Goal: Task Accomplishment & Management: Manage account settings

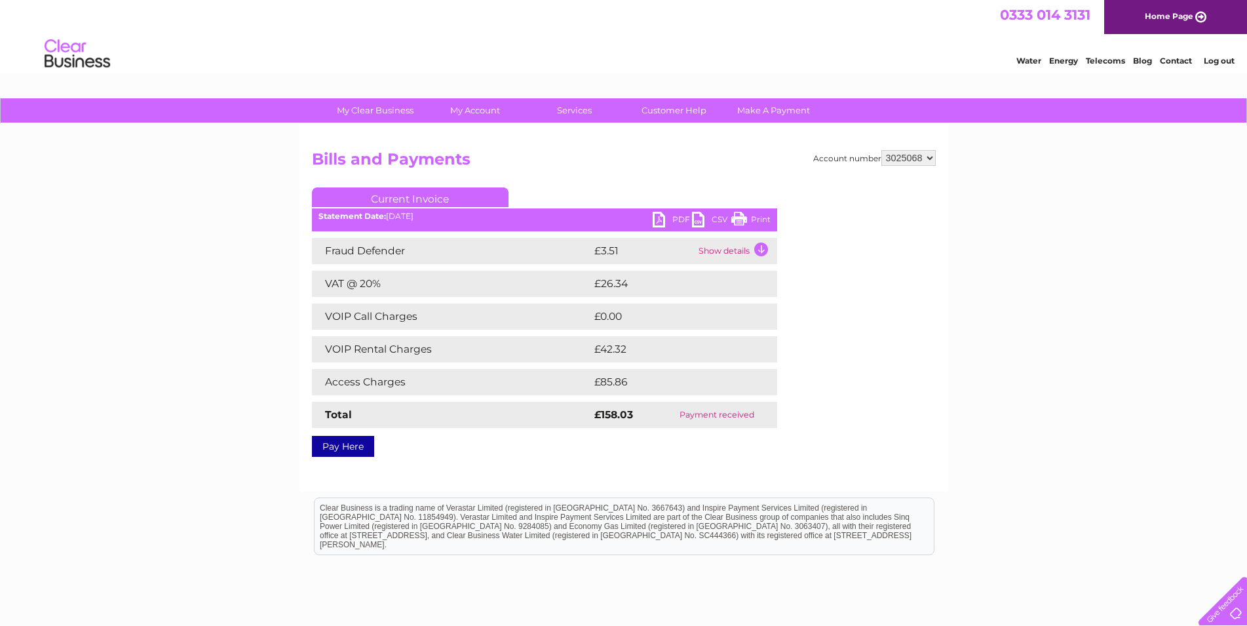
click at [744, 251] on td "Show details" at bounding box center [736, 251] width 82 height 26
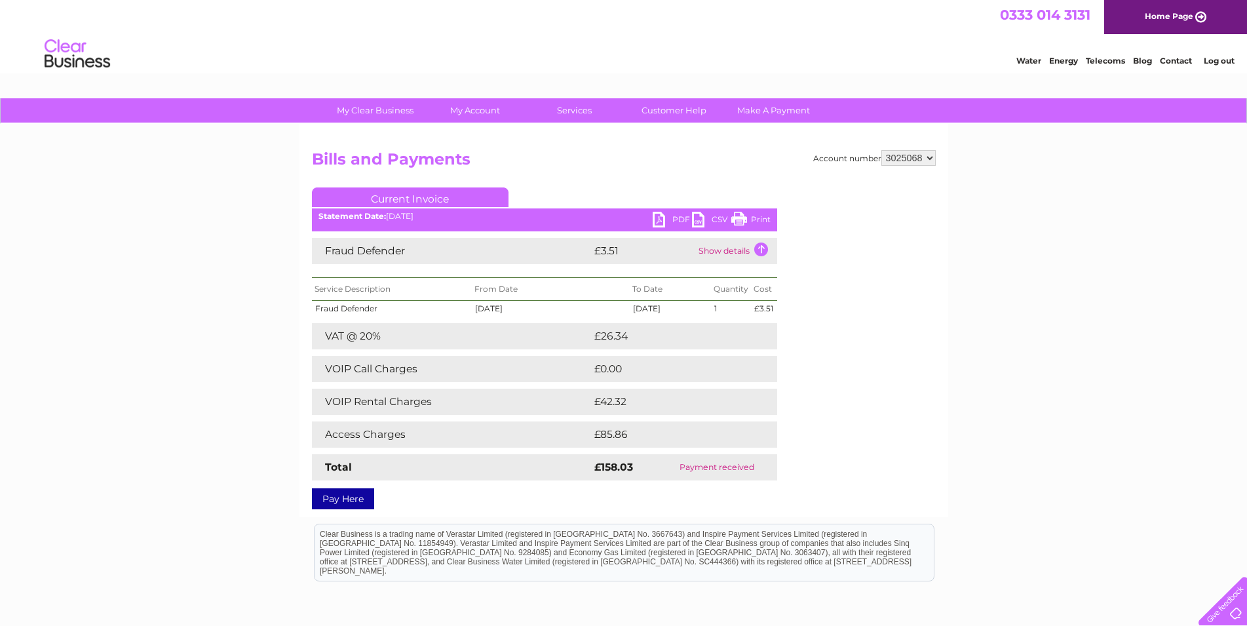
click at [744, 251] on td "Show details" at bounding box center [736, 251] width 82 height 26
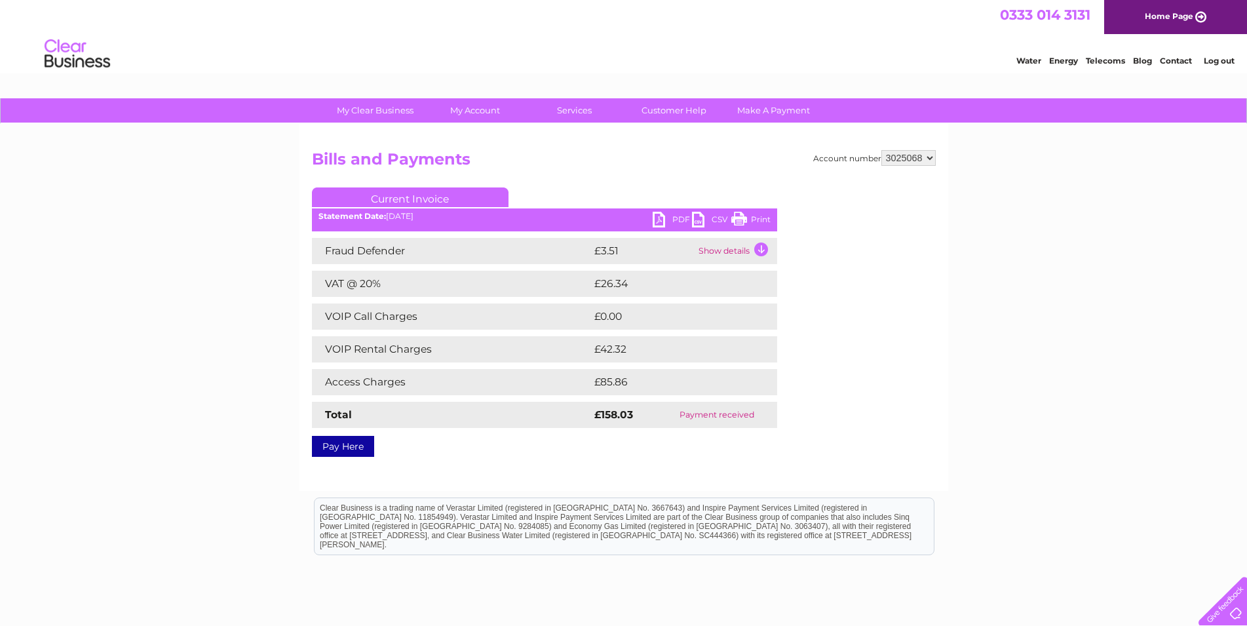
click at [678, 216] on link "PDF" at bounding box center [672, 221] width 39 height 19
click at [929, 156] on select "3023810 3025068" at bounding box center [908, 158] width 54 height 16
click option "3023810" at bounding box center [0, 0] width 0 height 0
click at [881, 150] on select "3023810 3025068" at bounding box center [908, 158] width 54 height 16
click option "3025068" at bounding box center [0, 0] width 0 height 0
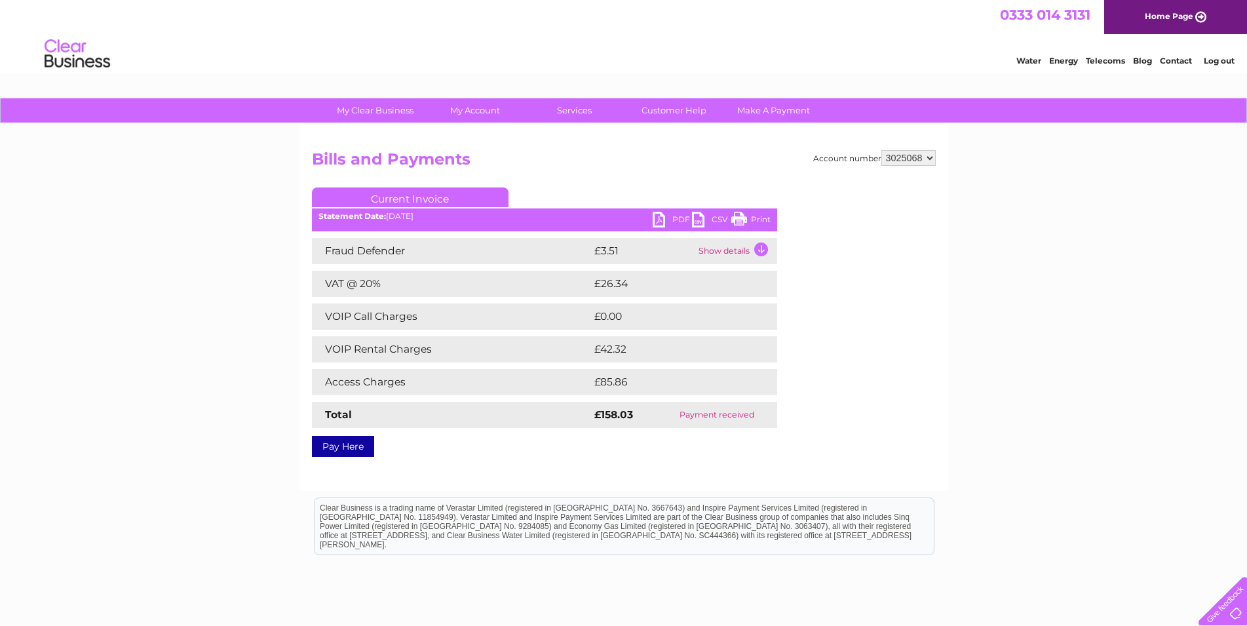
click at [881, 150] on select "3023810 3025068" at bounding box center [908, 158] width 54 height 16
select select "3023810"
click option "3023810" at bounding box center [0, 0] width 0 height 0
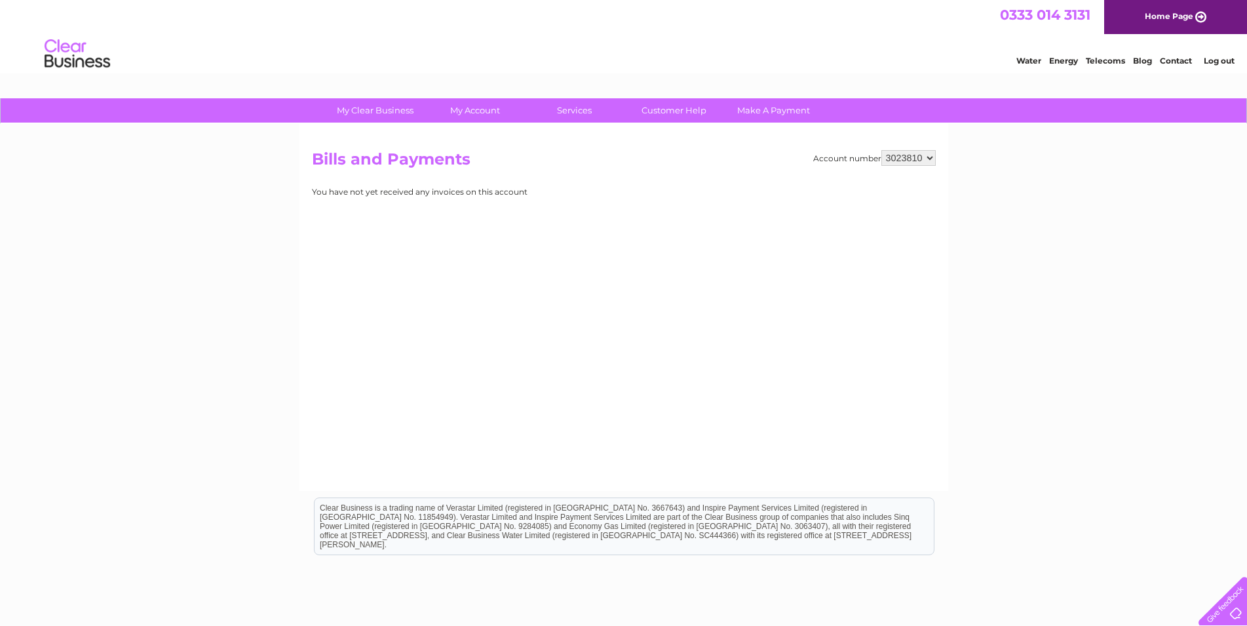
click at [881, 150] on select "3023810 3025068" at bounding box center [908, 158] width 54 height 16
select select "3025068"
click option "3025068" at bounding box center [0, 0] width 0 height 0
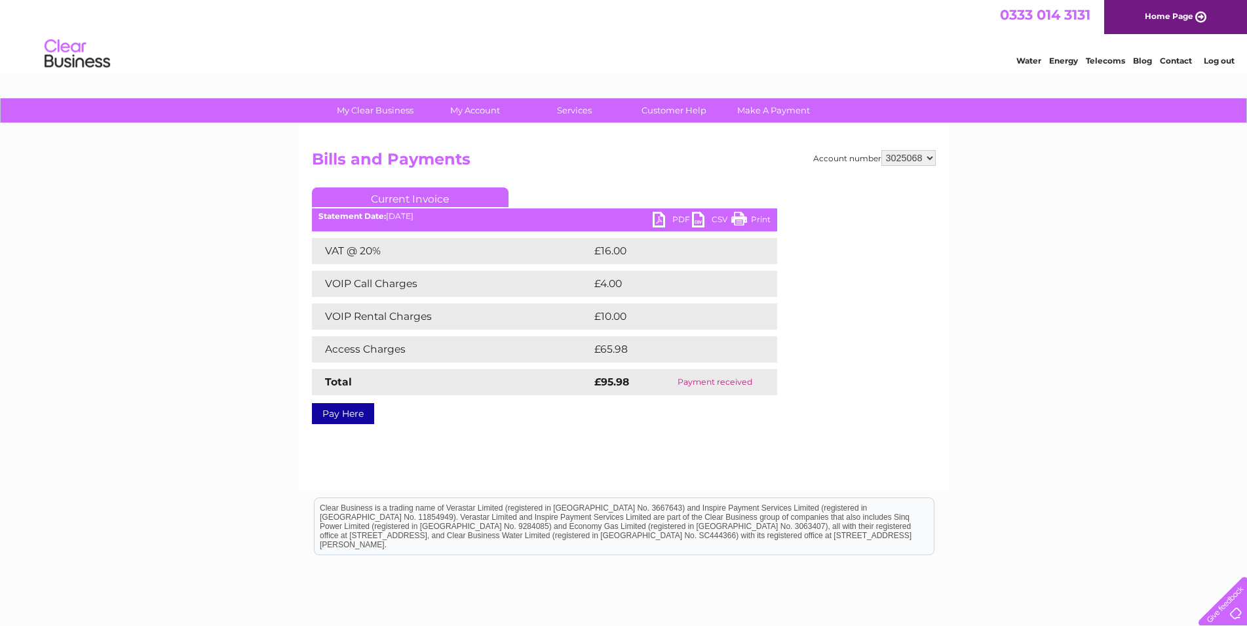
click at [675, 218] on link "PDF" at bounding box center [672, 221] width 39 height 19
